Goal: Transaction & Acquisition: Subscribe to service/newsletter

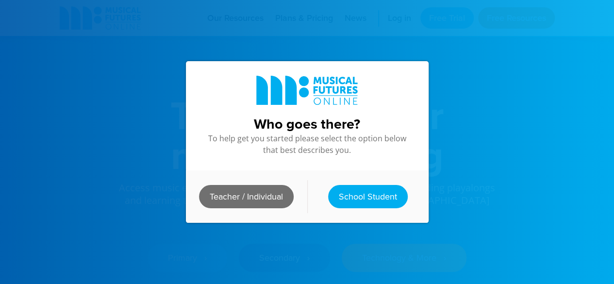
click at [245, 193] on link "Teacher / Individual" at bounding box center [246, 196] width 95 height 23
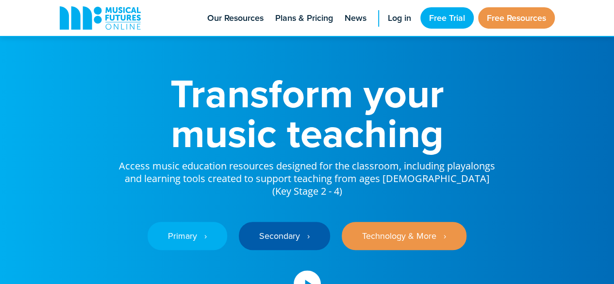
scroll to position [21, 0]
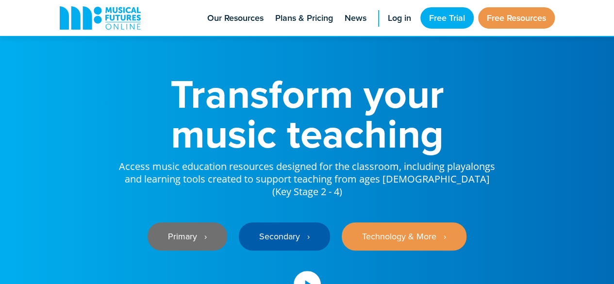
click at [197, 226] on link "Primary ‎‏‏‎ ‎ ›" at bounding box center [188, 236] width 80 height 28
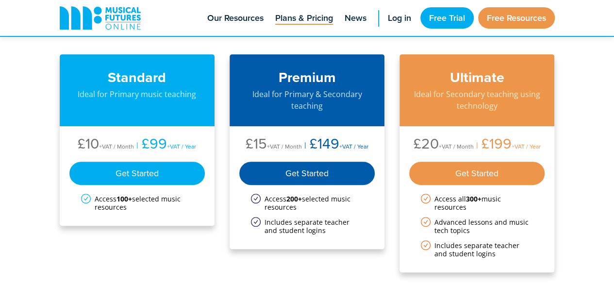
scroll to position [100, 0]
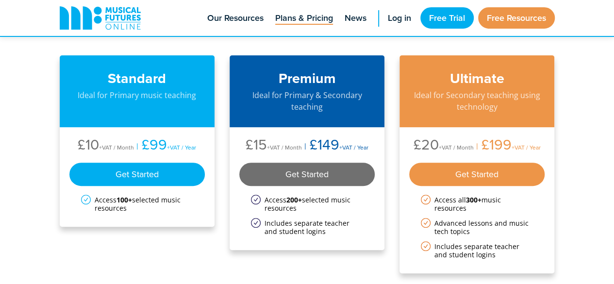
click at [304, 171] on div "Get Started" at bounding box center [307, 174] width 136 height 23
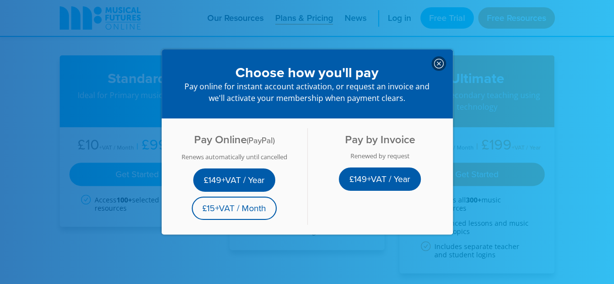
click at [434, 59] on icon at bounding box center [439, 64] width 10 height 10
